Goal: Task Accomplishment & Management: Use online tool/utility

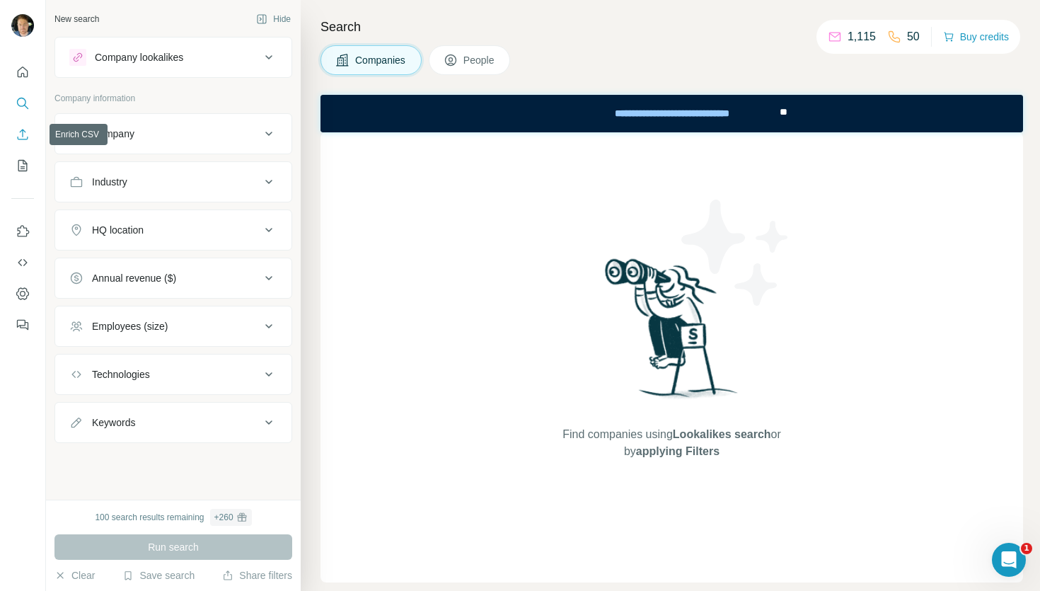
click at [29, 134] on icon "Enrich CSV" at bounding box center [23, 134] width 14 height 14
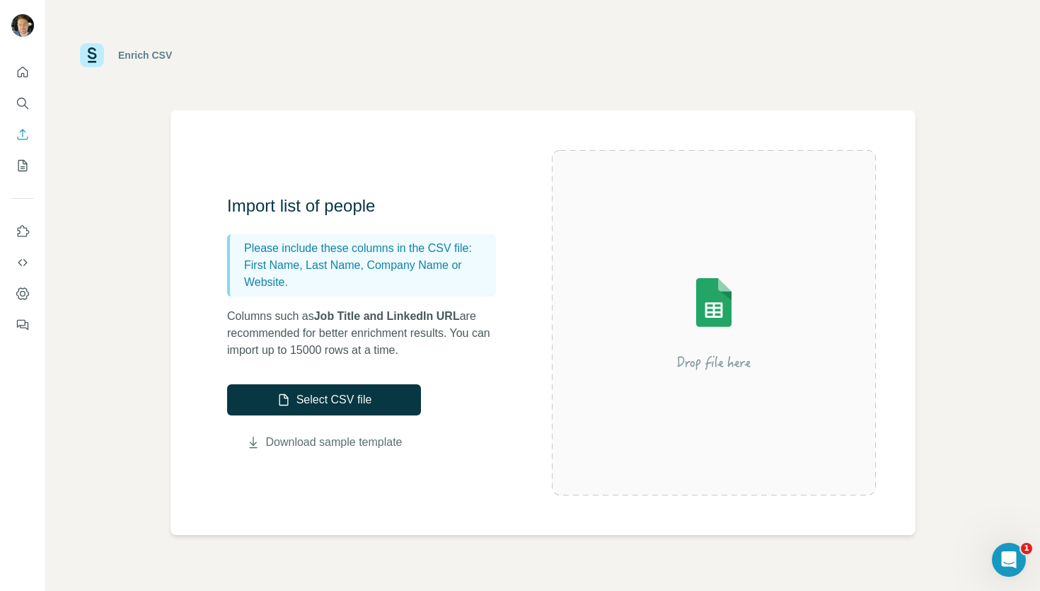
click at [277, 439] on link "Download sample template" at bounding box center [334, 442] width 137 height 17
click at [378, 400] on button "Select CSV file" at bounding box center [324, 399] width 194 height 31
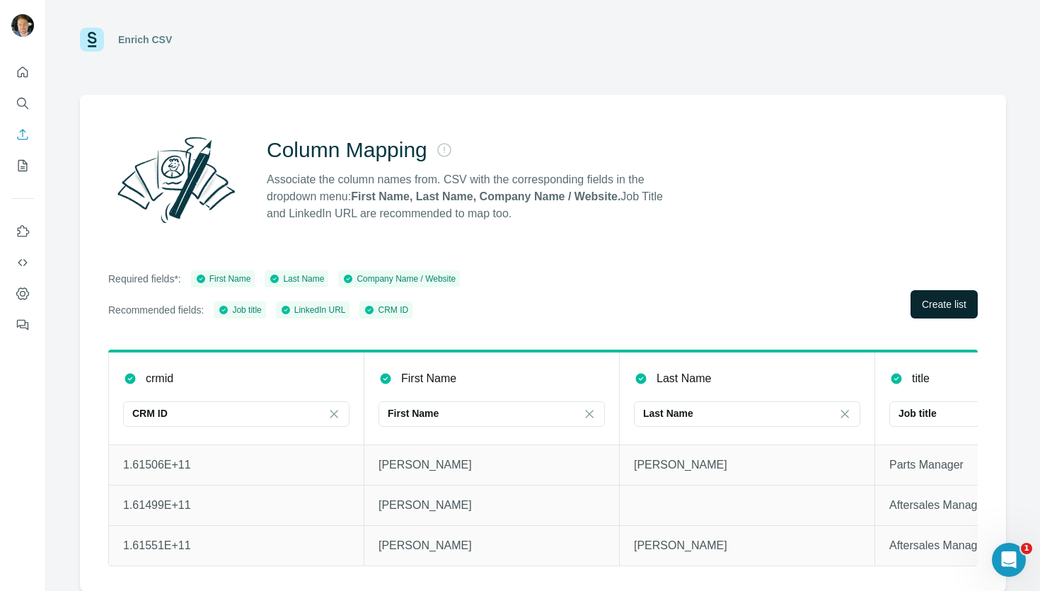
click at [932, 301] on span "Create list" at bounding box center [944, 304] width 45 height 14
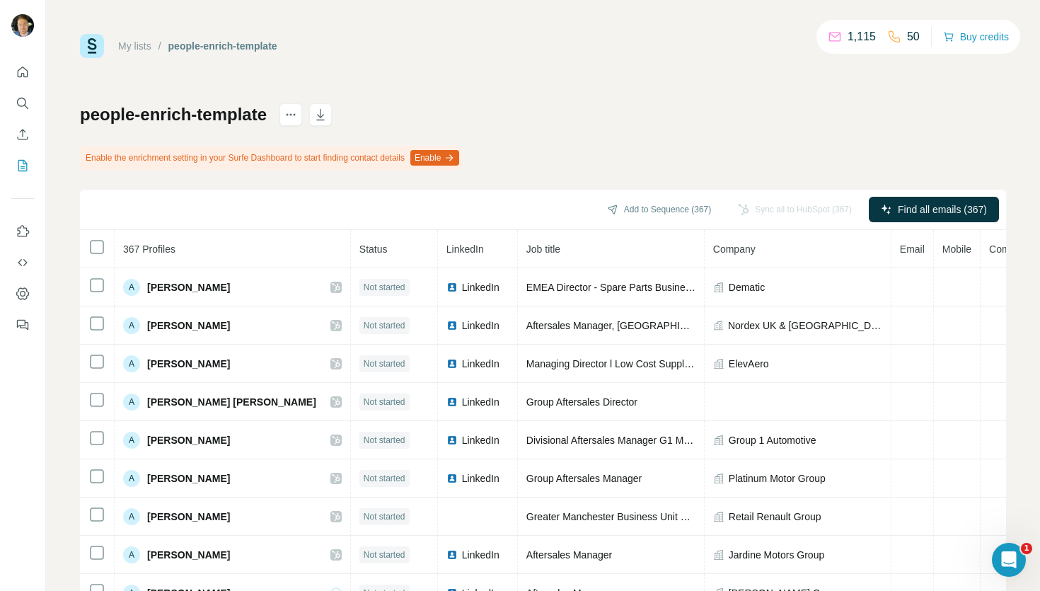
click at [459, 157] on button "Enable" at bounding box center [434, 158] width 49 height 16
